Goal: Find specific page/section: Find specific page/section

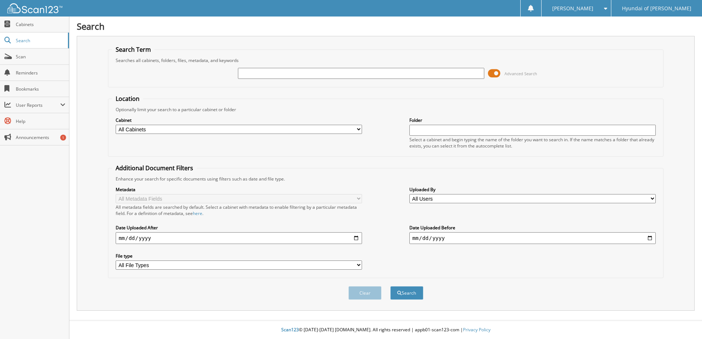
click at [263, 72] on input "text" at bounding box center [361, 73] width 246 height 11
type input "70215"
click at [390, 286] on button "Search" at bounding box center [406, 293] width 33 height 14
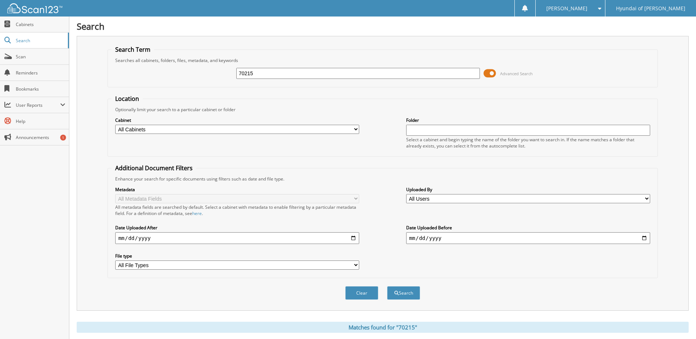
click at [325, 49] on fieldset "Search Term Searches all cabinets, folders, files, metadata, and keywords 70215…" at bounding box center [383, 67] width 550 height 42
